Goal: Find specific page/section: Find specific page/section

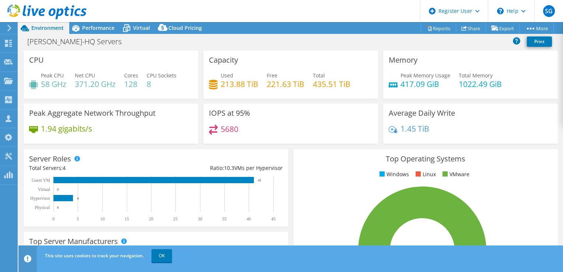
select select "USD"
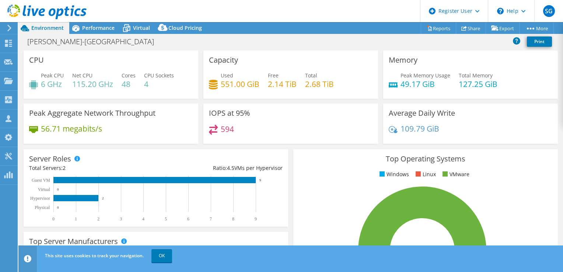
select select "USD"
click at [91, 31] on span "Performance" at bounding box center [98, 27] width 32 height 7
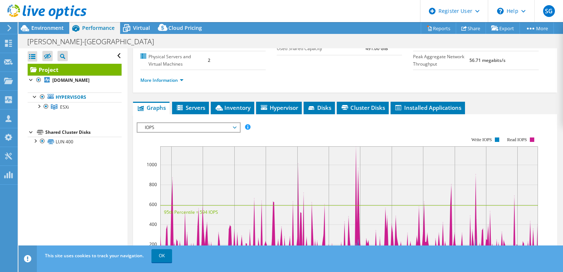
scroll to position [93, 0]
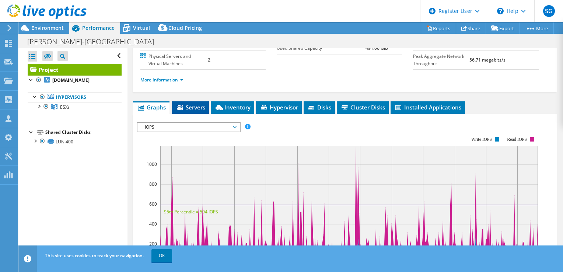
click at [197, 114] on li "Servers" at bounding box center [190, 107] width 37 height 13
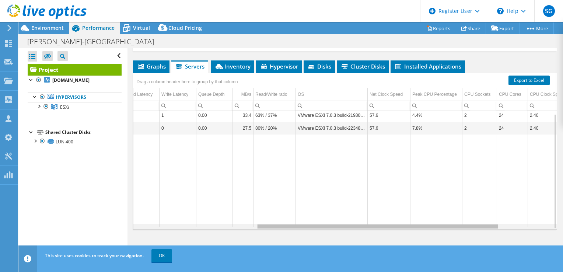
scroll to position [0, 0]
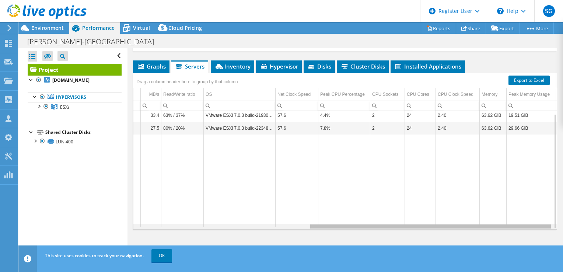
drag, startPoint x: 368, startPoint y: 228, endPoint x: 564, endPoint y: 212, distance: 196.7
click at [563, 212] on html "SG Dell User Shreyas Gupta Shreyas.Gupta@dell.com Dell My Profile Log Out \n He…" at bounding box center [281, 136] width 563 height 272
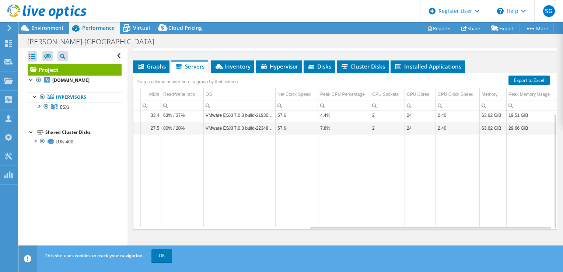
scroll to position [0, 305]
click at [245, 74] on div "Drag a column header here to group by that column" at bounding box center [190, 81] width 114 height 16
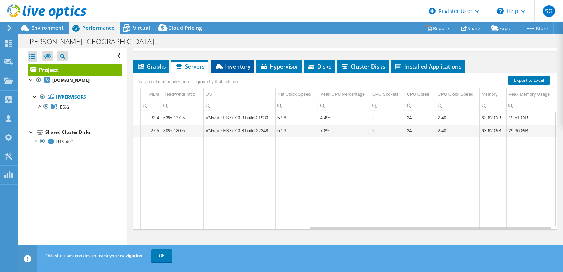
click at [240, 70] on li "Inventory" at bounding box center [232, 66] width 43 height 13
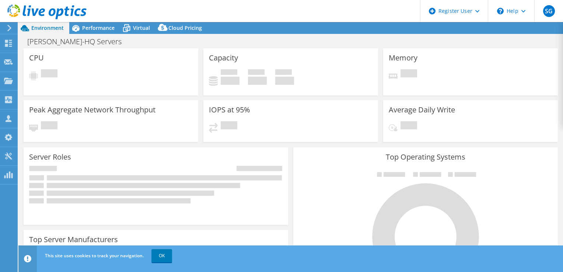
select select "USD"
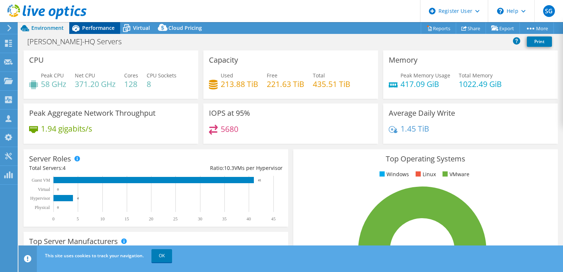
click at [103, 32] on div "Performance" at bounding box center [94, 28] width 51 height 12
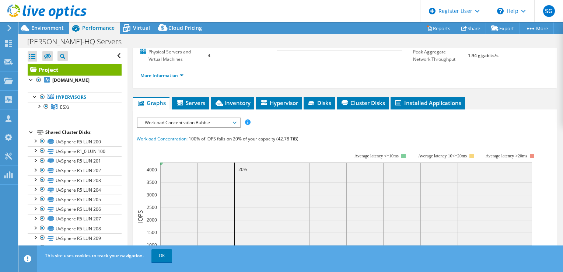
scroll to position [100, 0]
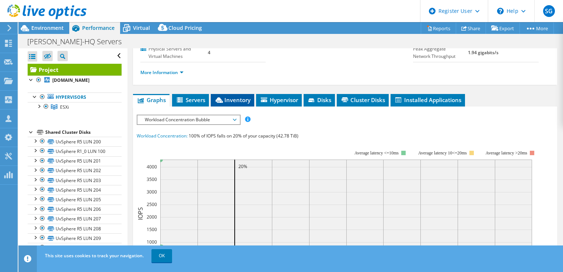
click at [230, 104] on span "Inventory" at bounding box center [232, 99] width 36 height 7
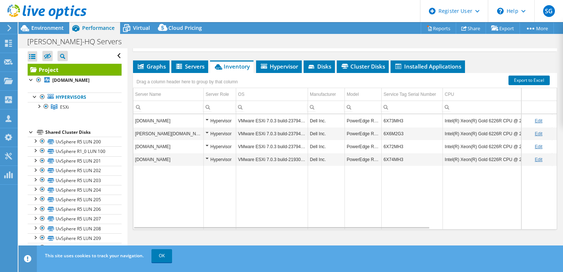
scroll to position [150, 0]
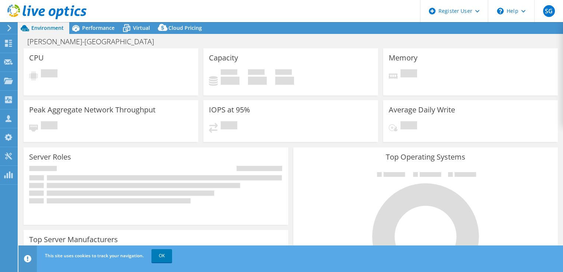
select select "USD"
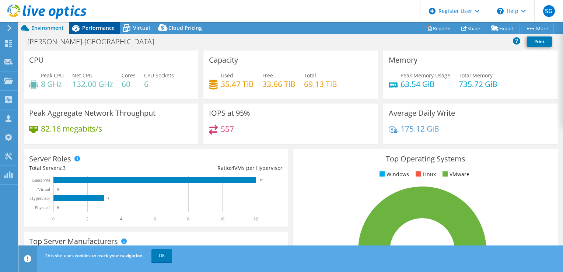
click at [110, 28] on span "Performance" at bounding box center [98, 27] width 32 height 7
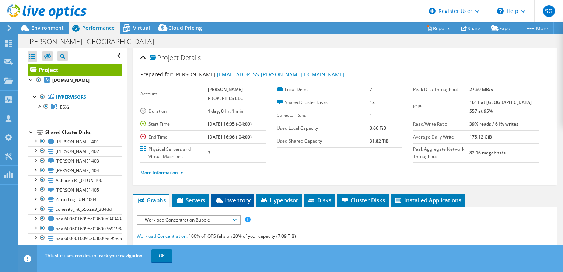
click at [239, 204] on span "Inventory" at bounding box center [232, 199] width 36 height 7
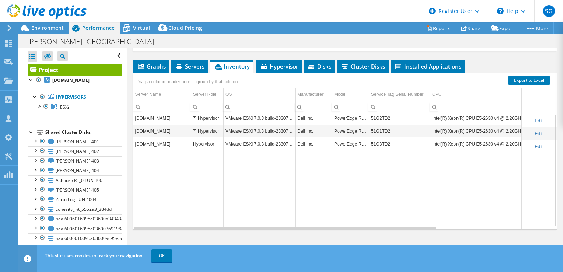
scroll to position [124, 0]
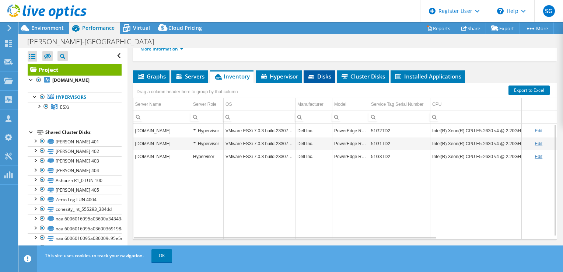
click at [321, 80] on span "Disks" at bounding box center [319, 76] width 24 height 7
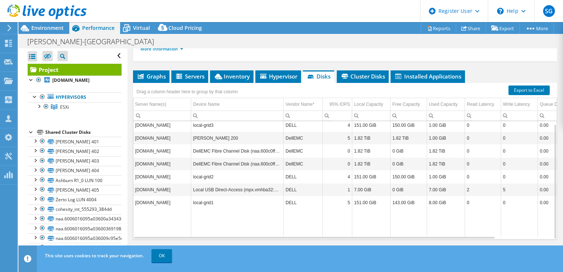
scroll to position [3, 0]
click at [161, 262] on link "OK" at bounding box center [161, 255] width 21 height 13
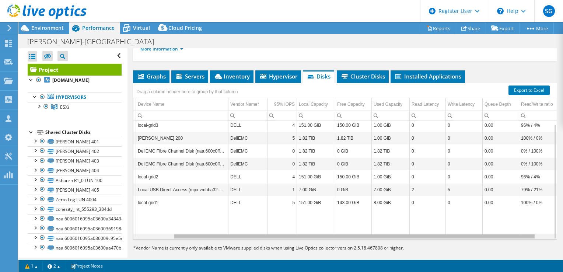
scroll to position [0, 65]
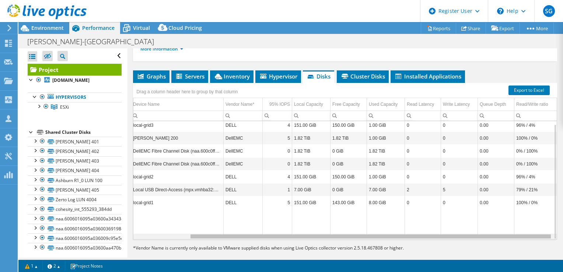
drag, startPoint x: 254, startPoint y: 253, endPoint x: 349, endPoint y: 244, distance: 95.9
click at [349, 244] on body "SG Dell User Shreyas Gupta Shreyas.Gupta@dell.com Dell My Profile Log Out \n He…" at bounding box center [281, 136] width 563 height 272
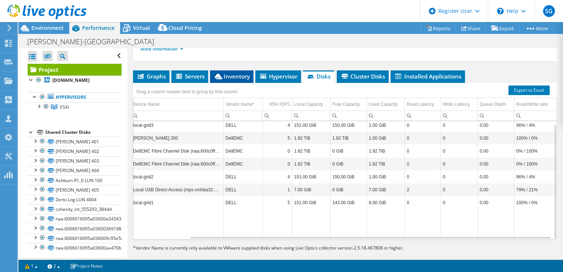
click at [240, 80] on span "Inventory" at bounding box center [232, 76] width 36 height 7
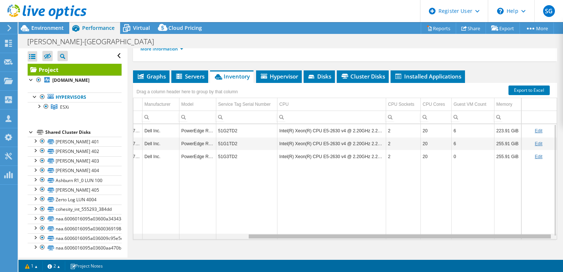
scroll to position [0, 158]
drag, startPoint x: 355, startPoint y: 253, endPoint x: 513, endPoint y: 236, distance: 159.0
click at [513, 236] on body "SG Dell User Shreyas Gupta Shreyas.Gupta@dell.com Dell My Profile Log Out \n He…" at bounding box center [281, 136] width 563 height 272
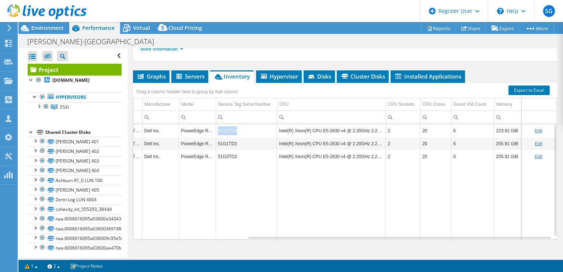
drag, startPoint x: 231, startPoint y: 148, endPoint x: 212, endPoint y: 147, distance: 19.2
click at [216, 137] on td "51G2TD2" at bounding box center [246, 130] width 61 height 13
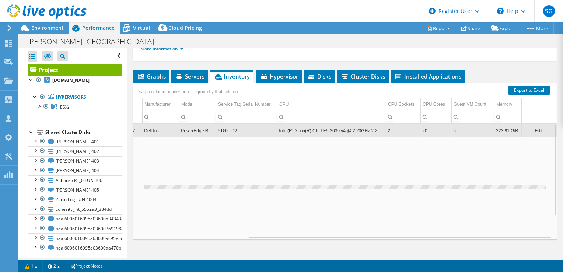
copy td "51G2TD2"
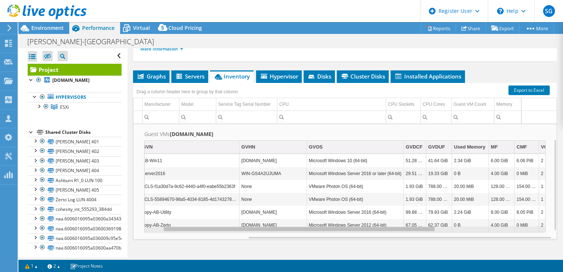
scroll to position [0, 0]
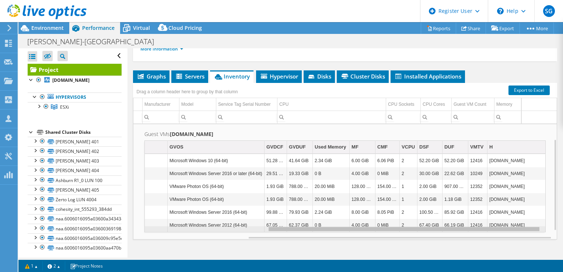
drag, startPoint x: 340, startPoint y: 245, endPoint x: 490, endPoint y: 222, distance: 151.8
click at [490, 222] on body "SG Dell User Shreyas Gupta Shreyas.Gupta@dell.com Dell My Profile Log Out \n He…" at bounding box center [281, 136] width 563 height 272
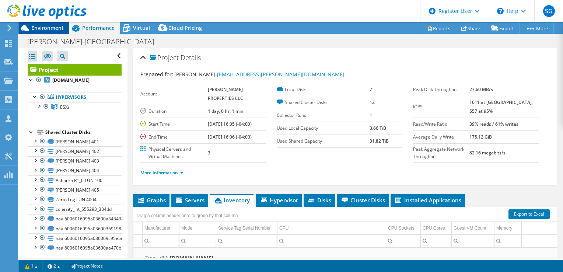
click at [60, 24] on span "Environment" at bounding box center [47, 27] width 32 height 7
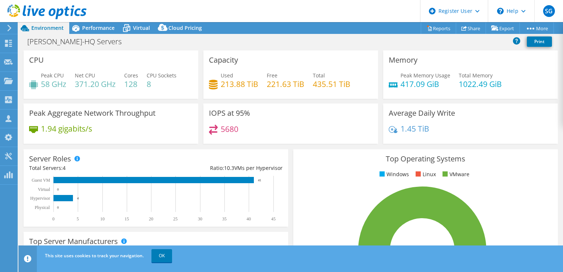
select select "USD"
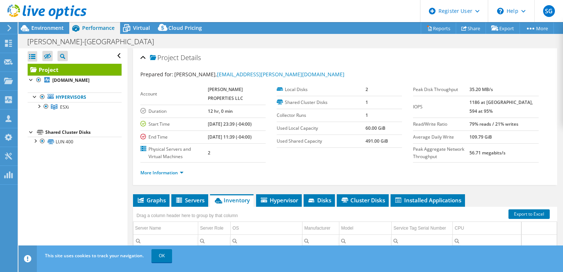
select select "USD"
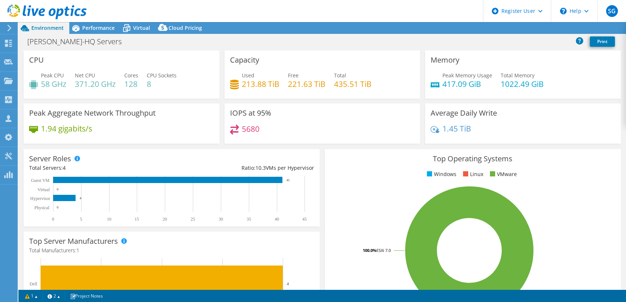
select select "USD"
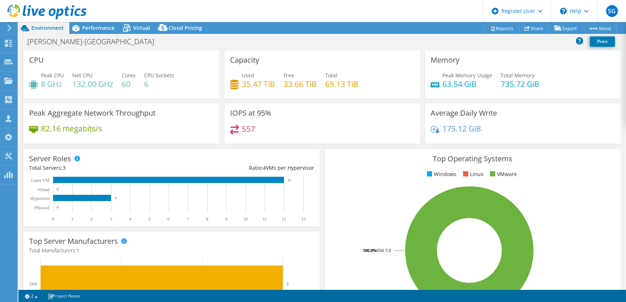
select select "USD"
